Goal: Entertainment & Leisure: Consume media (video, audio)

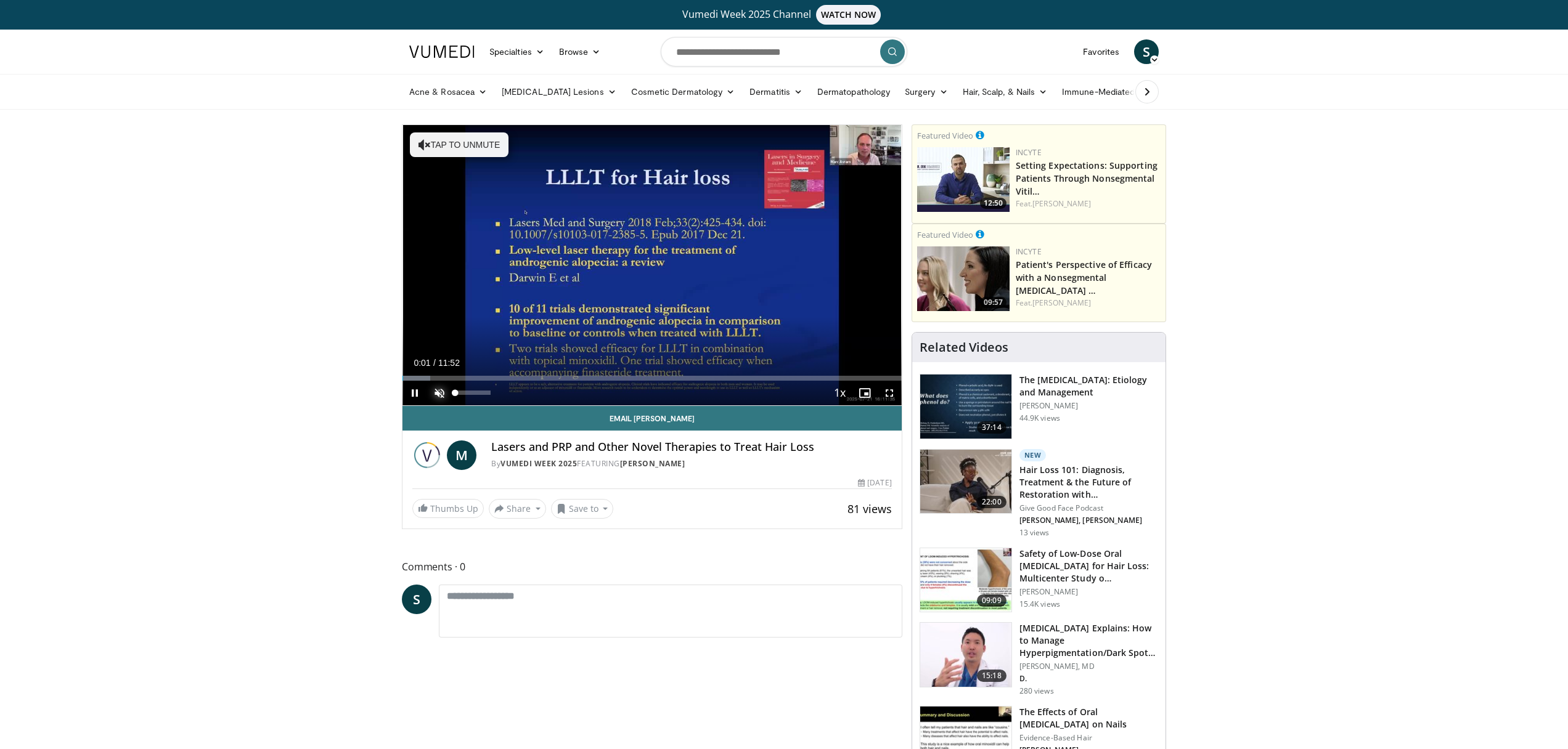
click at [435, 392] on span "Video Player" at bounding box center [439, 393] width 25 height 25
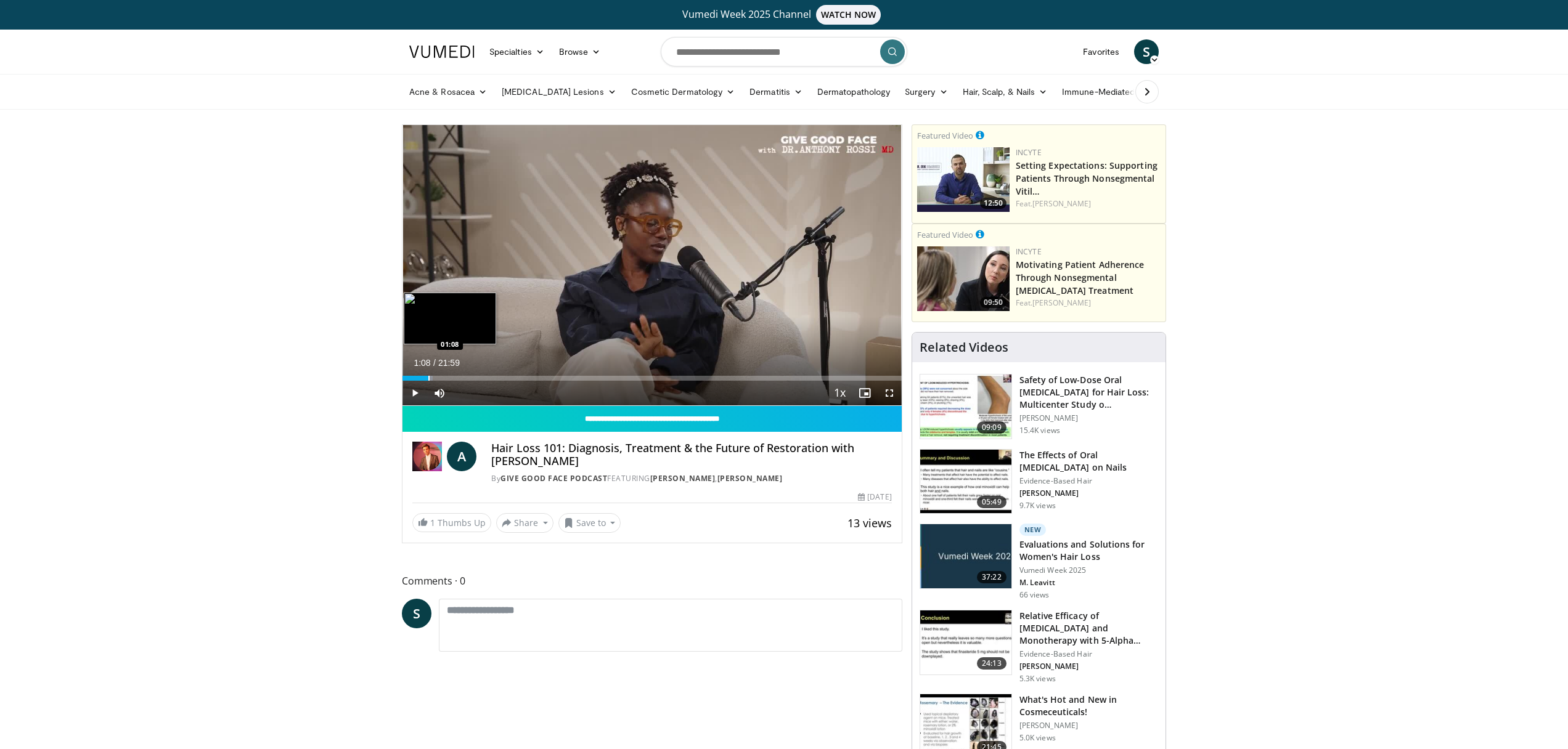
click at [428, 374] on div "Loaded : 6.05% 01:08 01:08" at bounding box center [652, 375] width 499 height 12
click at [419, 379] on div "Progress Bar" at bounding box center [420, 378] width 2 height 5
